Goal: Transaction & Acquisition: Purchase product/service

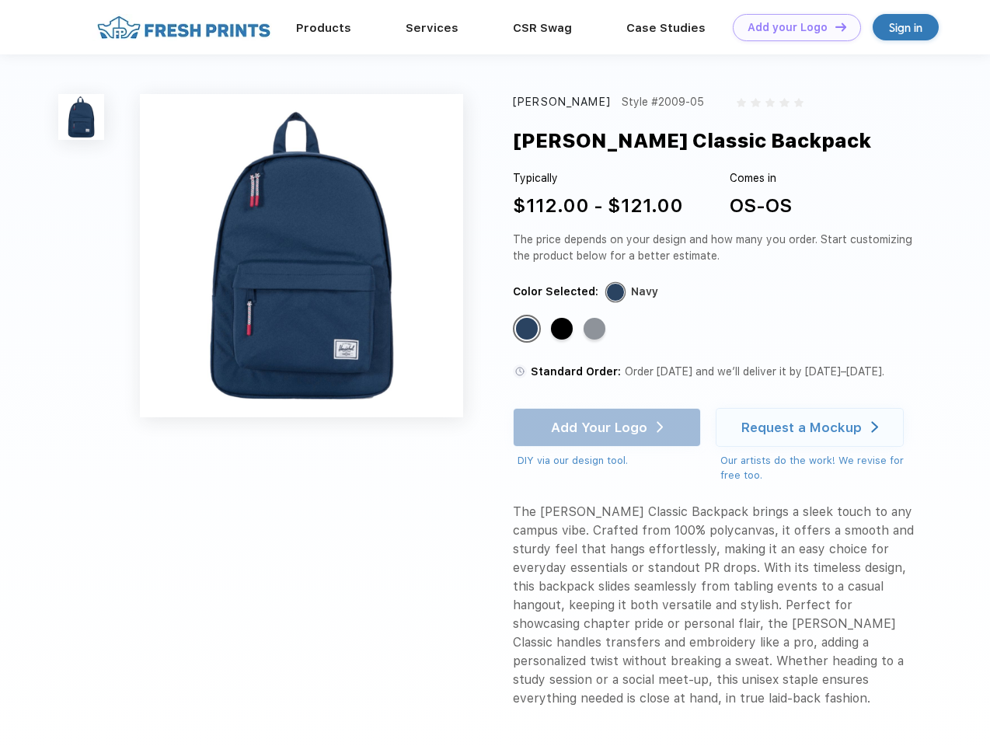
click at [791, 27] on link "Add your Logo Design Tool" at bounding box center [797, 27] width 128 height 27
click at [0, 0] on div "Design Tool" at bounding box center [0, 0] width 0 height 0
click at [834, 26] on link "Add your Logo Design Tool" at bounding box center [797, 27] width 128 height 27
click at [82, 117] on img at bounding box center [81, 117] width 46 height 46
click at [529, 330] on div "Standard Color" at bounding box center [527, 329] width 22 height 22
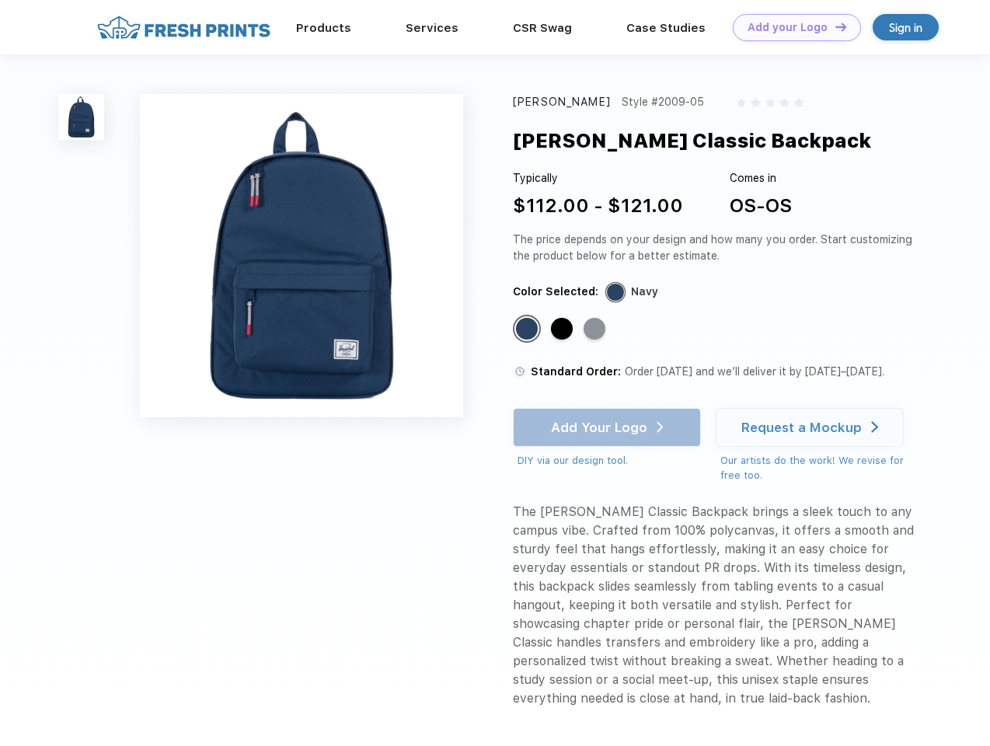
click at [564, 330] on div "Standard Color" at bounding box center [562, 329] width 22 height 22
click at [596, 330] on div "Standard Color" at bounding box center [595, 329] width 22 height 22
click at [609, 428] on div "Add Your Logo DIY via our design tool. Ah shoot! This product isn't up in our d…" at bounding box center [607, 438] width 188 height 61
click at [812, 428] on div "Request a Mockup" at bounding box center [802, 428] width 120 height 16
